Goal: Task Accomplishment & Management: Manage account settings

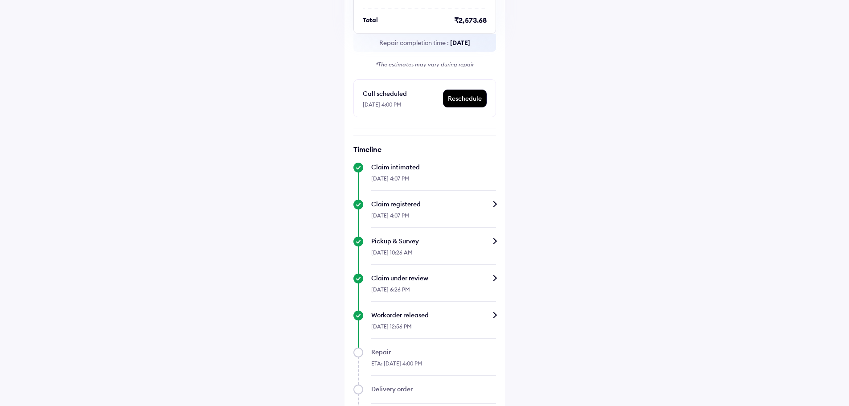
scroll to position [267, 0]
click at [462, 99] on div "Reschedule" at bounding box center [464, 98] width 43 height 17
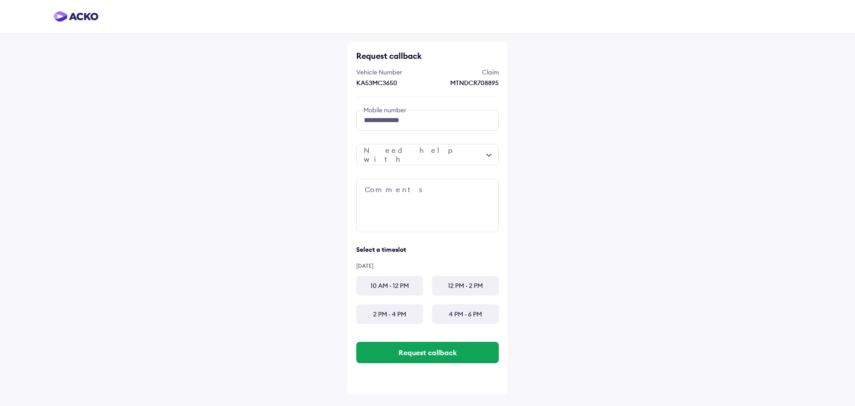
click at [407, 283] on div "10 AM - 12 PM" at bounding box center [389, 286] width 67 height 20
click at [444, 159] on div at bounding box center [427, 154] width 143 height 21
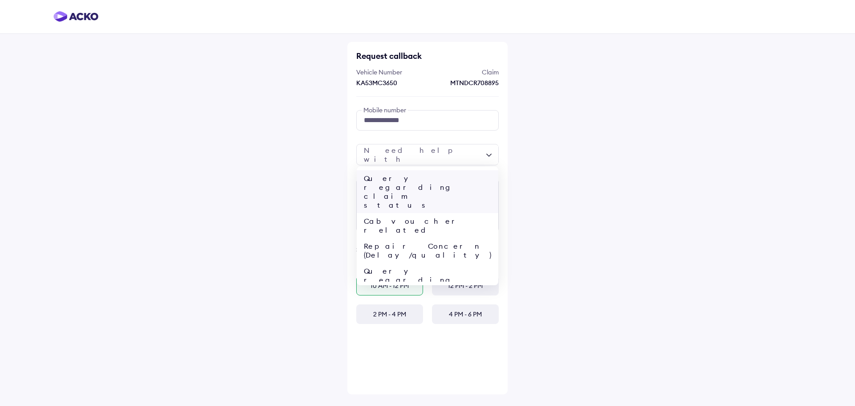
click at [440, 178] on div "Query regarding claim status" at bounding box center [428, 191] width 142 height 43
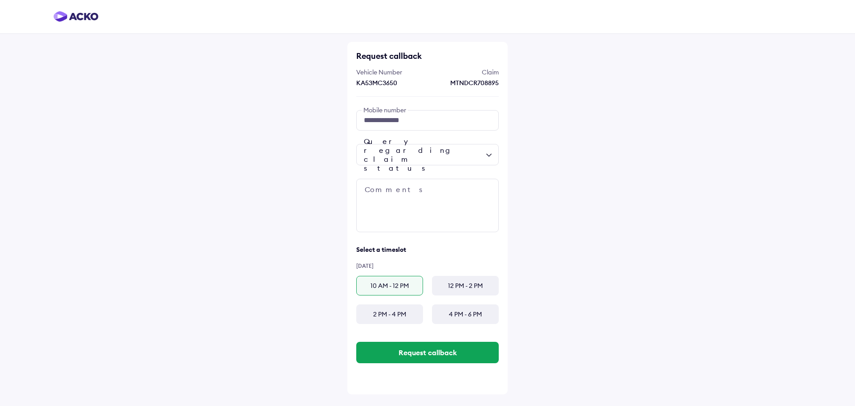
click at [421, 162] on div "Query regarding claim status" at bounding box center [427, 154] width 143 height 21
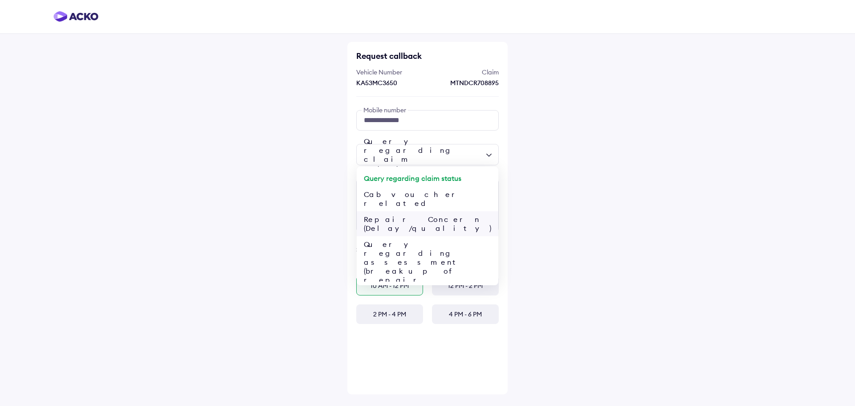
click at [424, 214] on div "Repair Concern (Delay/quality)" at bounding box center [428, 223] width 142 height 25
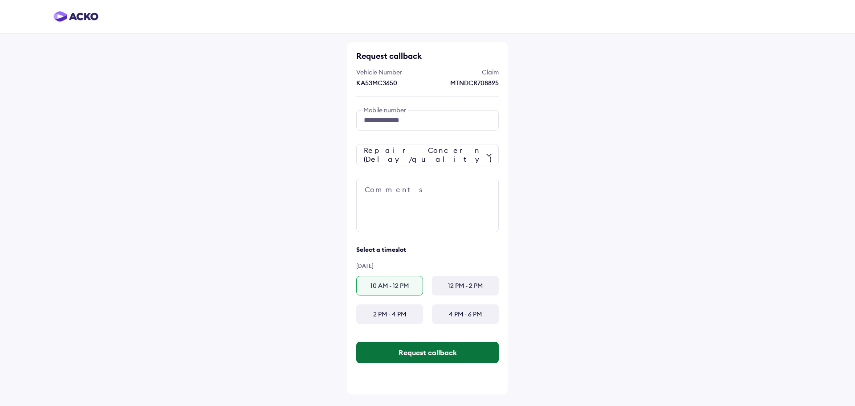
click at [425, 362] on button "Request callback" at bounding box center [427, 352] width 143 height 21
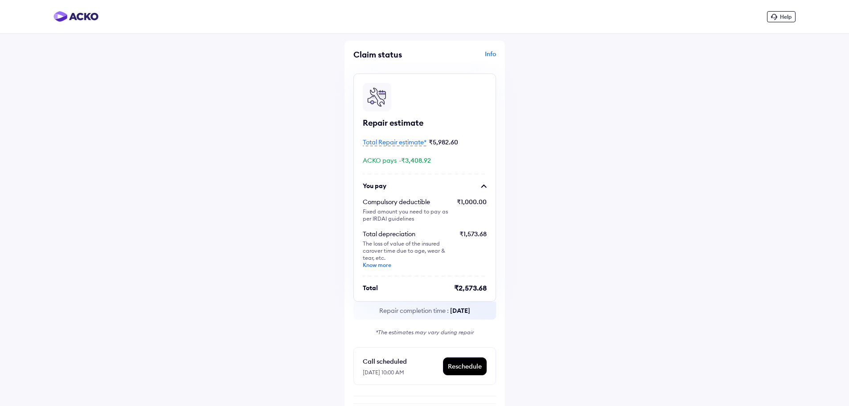
click at [485, 52] on div "Info" at bounding box center [461, 57] width 69 height 17
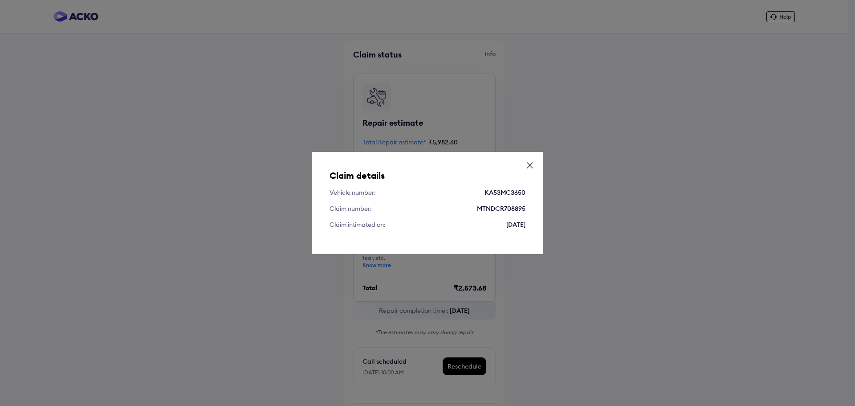
click at [530, 159] on div "Claim details Vehicle number: KA53MC3650 Claim number: MTNDCR708895 Claim intim…" at bounding box center [428, 203] width 232 height 102
click at [525, 165] on div "Claim details Vehicle number: KA53MC3650 Claim number: MTNDCR708895 Claim intim…" at bounding box center [428, 203] width 232 height 102
click at [531, 165] on icon at bounding box center [530, 165] width 9 height 9
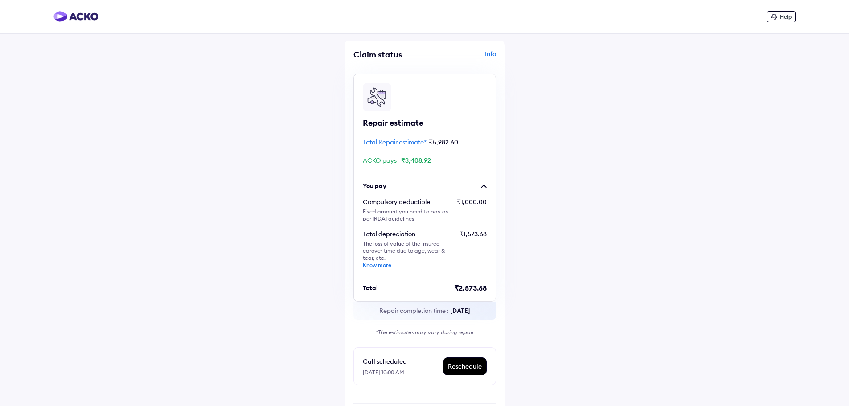
click at [85, 14] on img at bounding box center [75, 16] width 45 height 11
